Goal: Find specific page/section: Find specific page/section

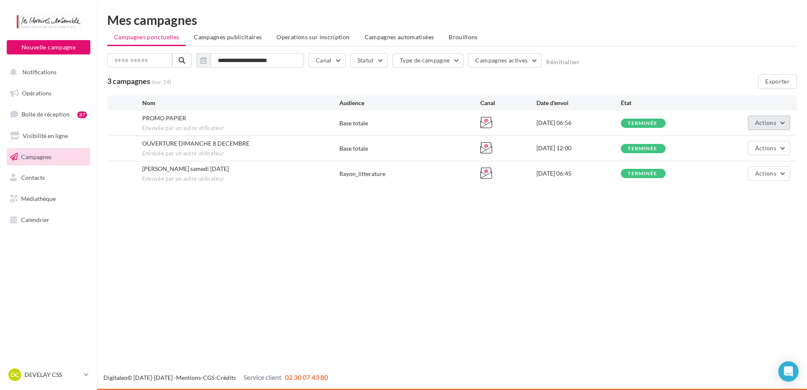
click at [778, 121] on button "Actions" at bounding box center [769, 123] width 42 height 14
click at [757, 135] on button "Voir les résultats" at bounding box center [748, 143] width 84 height 22
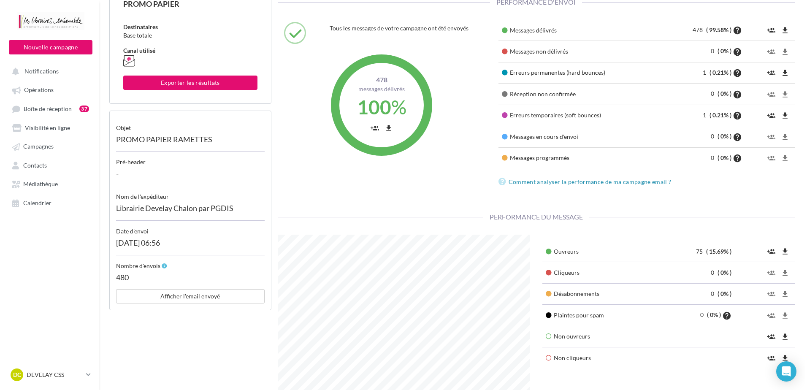
scroll to position [127, 0]
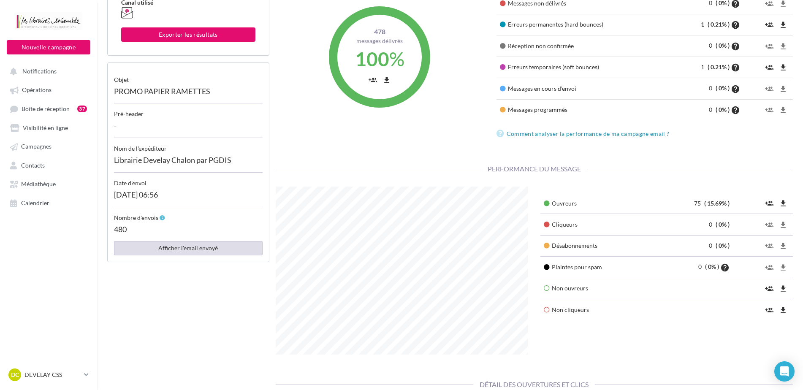
click at [187, 249] on button "Afficher l'email envoyé" at bounding box center [188, 248] width 149 height 14
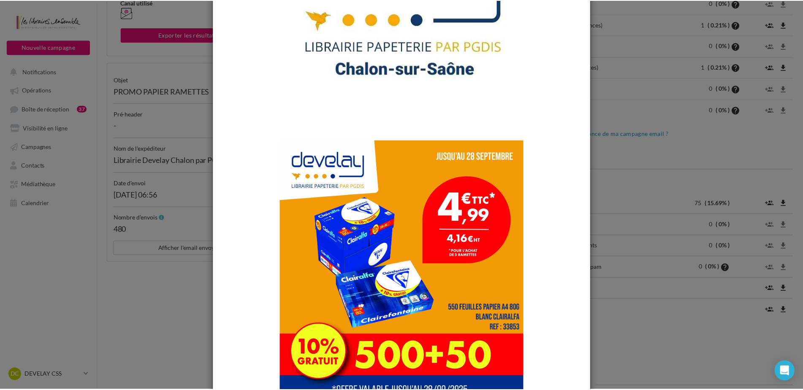
scroll to position [0, 0]
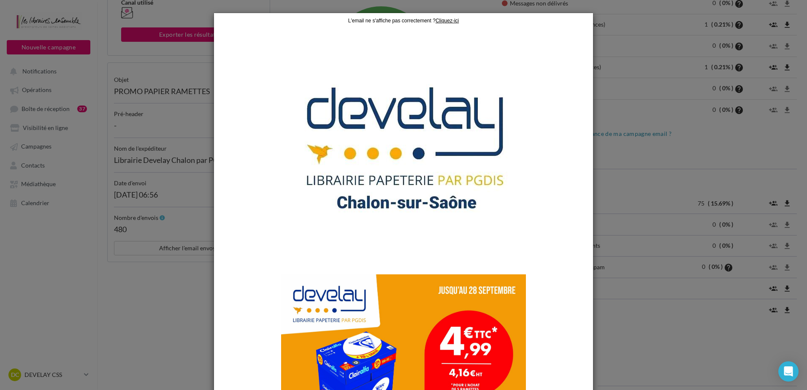
click at [609, 11] on div at bounding box center [403, 195] width 807 height 390
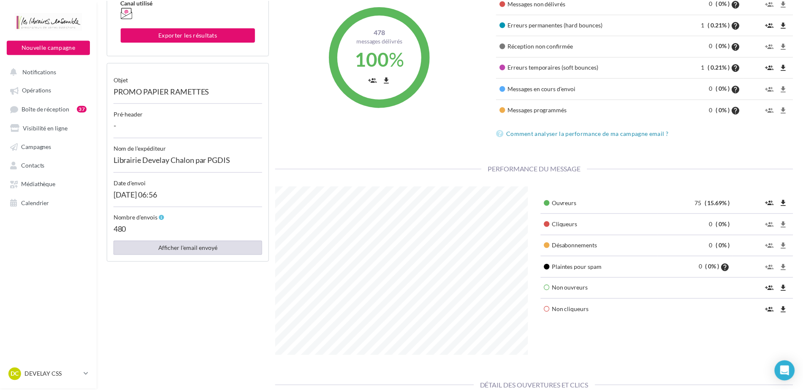
scroll to position [422100, 422003]
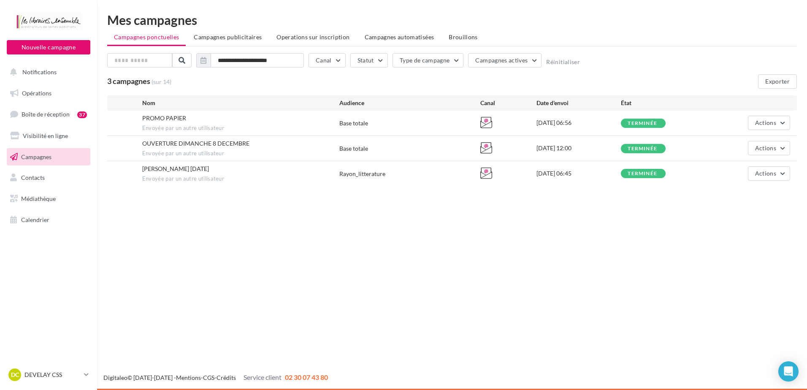
click at [394, 35] on span "Campagnes automatisées" at bounding box center [400, 36] width 70 height 7
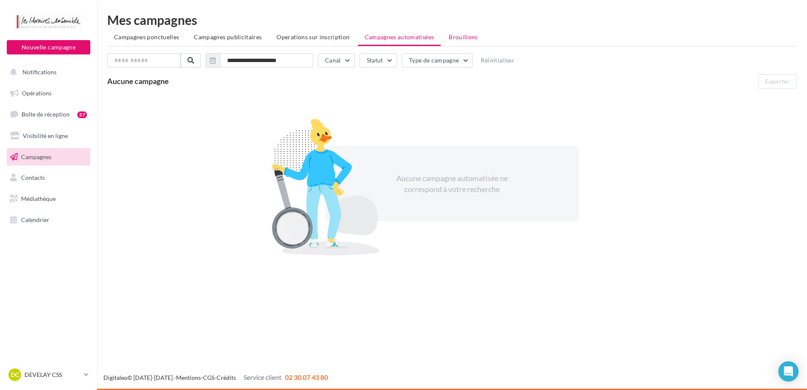
click at [452, 41] on li "Brouillons" at bounding box center [463, 37] width 43 height 15
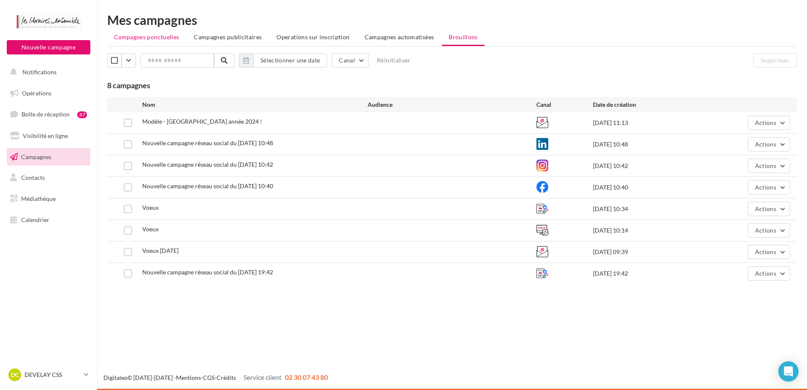
click at [148, 39] on span "Campagnes ponctuelles" at bounding box center [146, 36] width 65 height 7
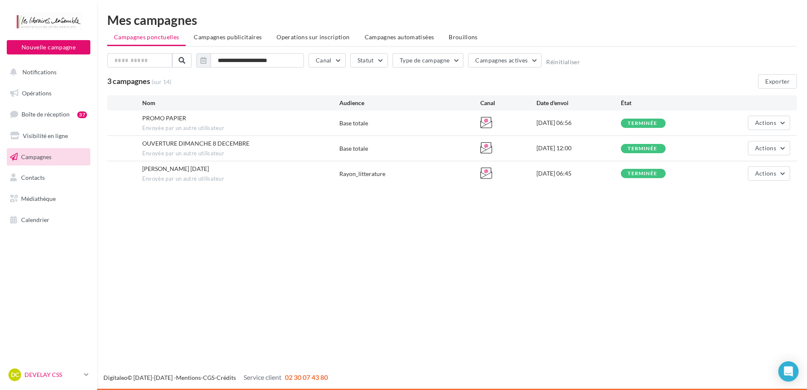
click at [82, 374] on link "DC DEVELAY CSS agnes.pecoul" at bounding box center [49, 375] width 84 height 16
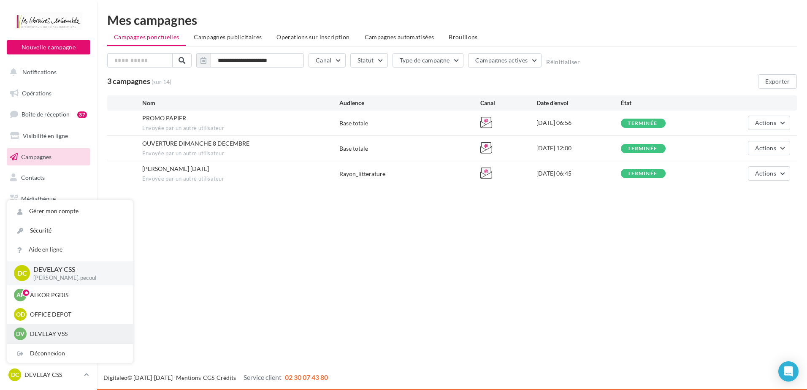
click at [72, 329] on div "DV [PERSON_NAME] VSS [PERSON_NAME].p" at bounding box center [70, 334] width 112 height 13
